Goal: Manage account settings

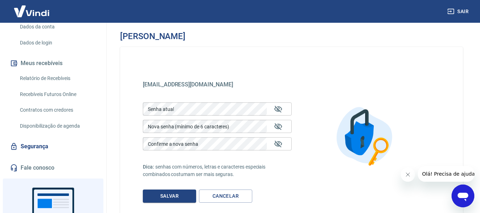
scroll to position [35, 0]
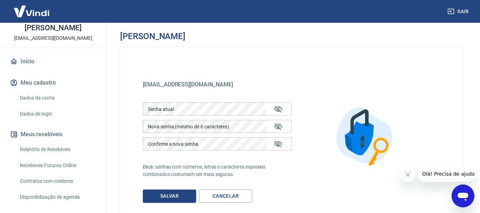
click at [36, 96] on link "Dados da conta" at bounding box center [57, 98] width 81 height 15
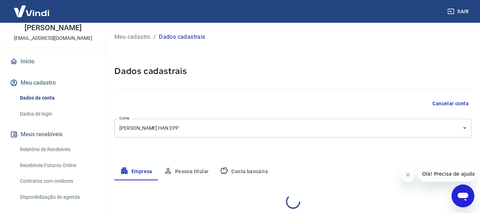
select select "SP"
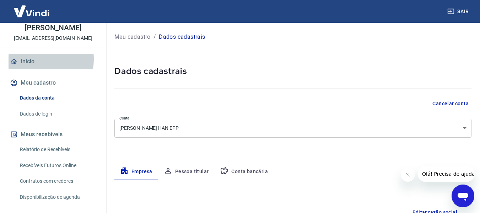
click at [32, 59] on link "Início" at bounding box center [53, 62] width 89 height 16
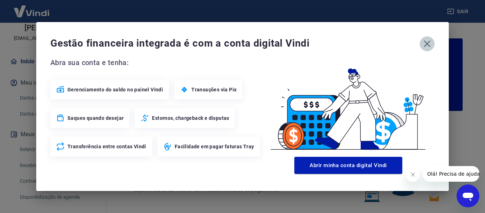
click at [429, 41] on icon "button" at bounding box center [427, 43] width 7 height 7
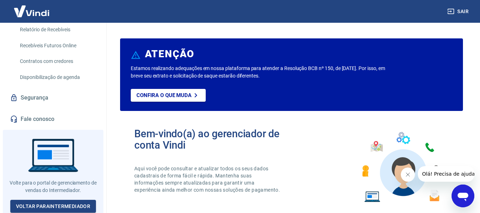
scroll to position [106, 0]
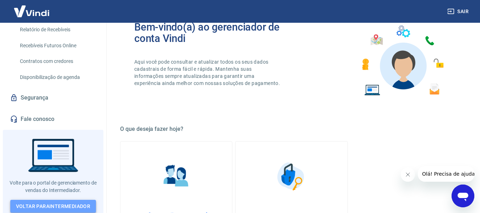
click at [75, 200] on link "Voltar para Intermediador" at bounding box center [53, 205] width 86 height 13
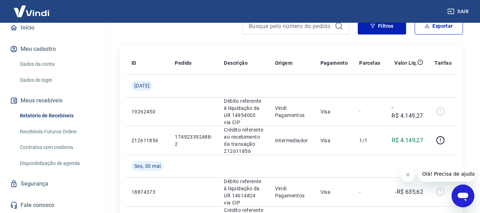
scroll to position [106, 0]
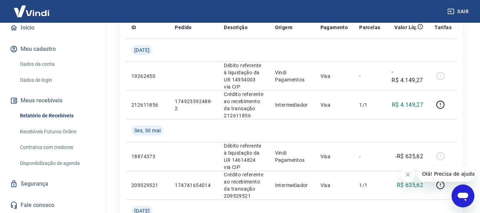
click at [43, 185] on link "Segurança" at bounding box center [53, 184] width 89 height 16
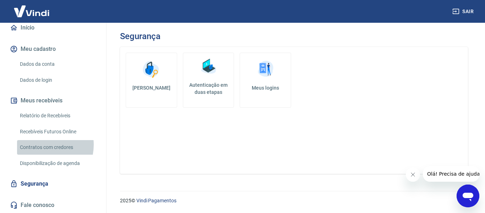
click at [40, 144] on link "Contratos com credores" at bounding box center [57, 147] width 81 height 15
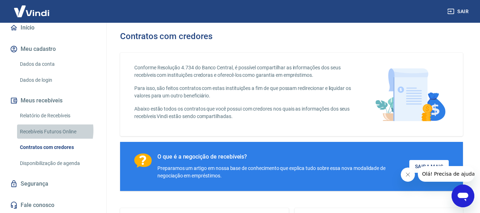
click at [42, 130] on link "Recebíveis Futuros Online" at bounding box center [57, 131] width 81 height 15
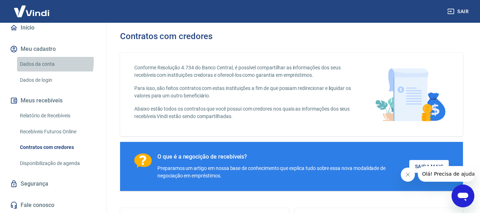
click at [39, 61] on link "Dados da conta" at bounding box center [57, 64] width 81 height 15
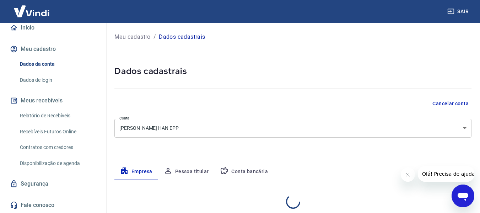
select select "SP"
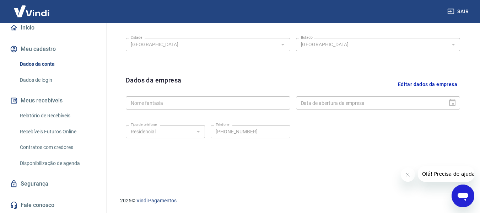
scroll to position [86, 0]
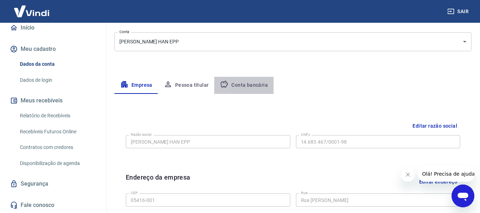
click at [246, 85] on button "Conta bancária" at bounding box center [243, 85] width 59 height 17
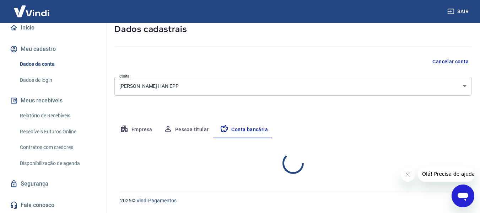
select select "1"
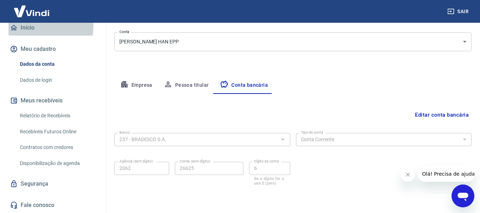
click at [28, 26] on link "Início" at bounding box center [53, 28] width 89 height 16
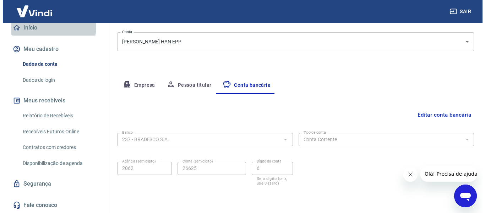
scroll to position [363, 0]
